Goal: Navigation & Orientation: Find specific page/section

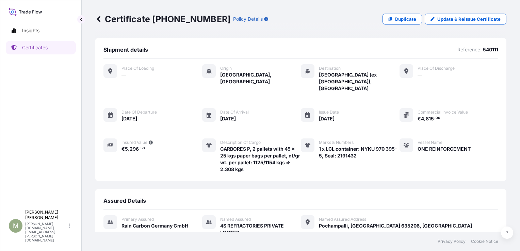
scroll to position [68, 0]
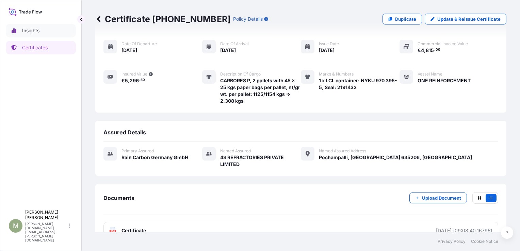
click at [25, 30] on p "Insights" at bounding box center [30, 30] width 17 height 7
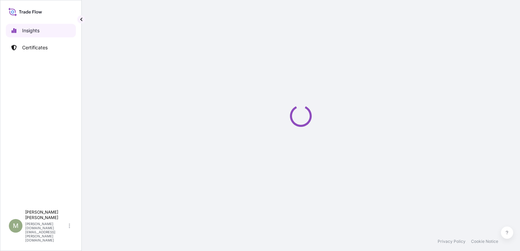
select select "2025"
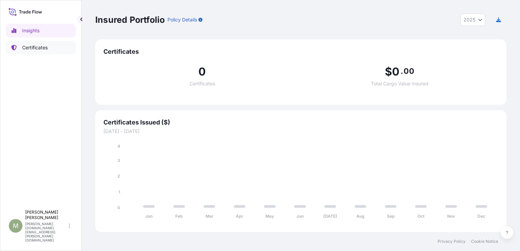
click at [35, 47] on p "Certificates" at bounding box center [35, 47] width 26 height 7
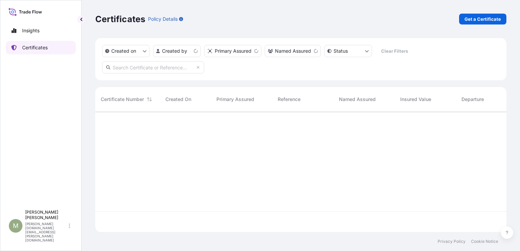
scroll to position [119, 406]
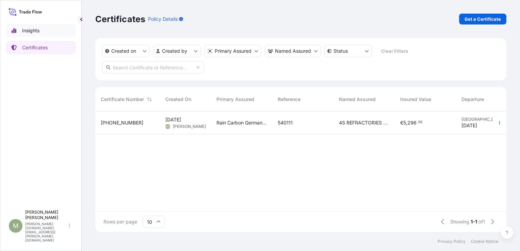
click at [27, 31] on p "Insights" at bounding box center [30, 30] width 17 height 7
select select "2025"
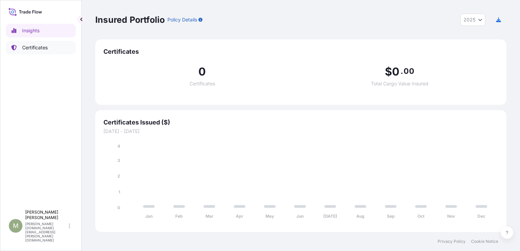
click at [29, 48] on p "Certificates" at bounding box center [35, 47] width 26 height 7
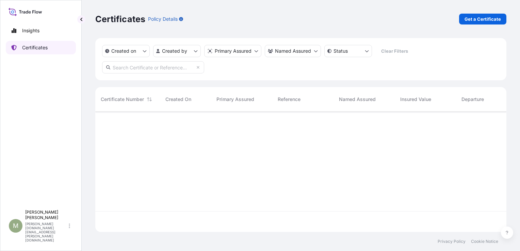
scroll to position [119, 406]
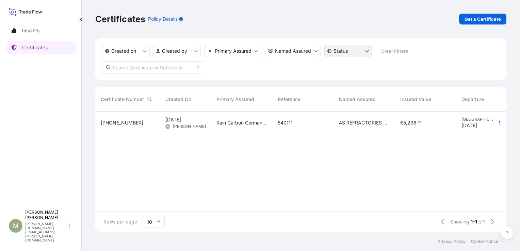
click at [367, 51] on html "Insights Certificates M [PERSON_NAME] [PERSON_NAME][DOMAIN_NAME][EMAIL_ADDRESS]…" at bounding box center [260, 125] width 520 height 251
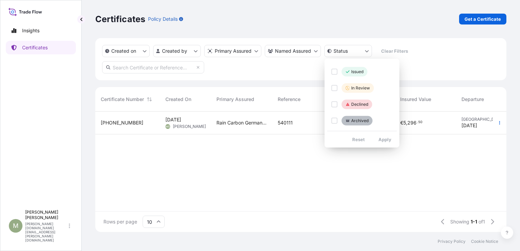
click at [162, 154] on html "Insights Certificates M [PERSON_NAME] [PERSON_NAME][DOMAIN_NAME][EMAIL_ADDRESS]…" at bounding box center [260, 125] width 520 height 251
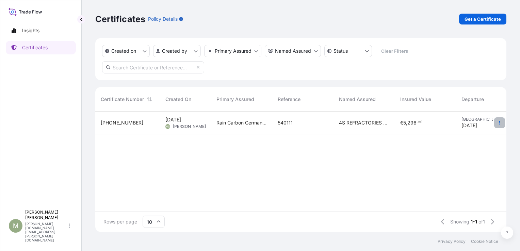
click at [499, 124] on icon "button" at bounding box center [499, 123] width 4 height 4
